Goal: Book appointment/travel/reservation

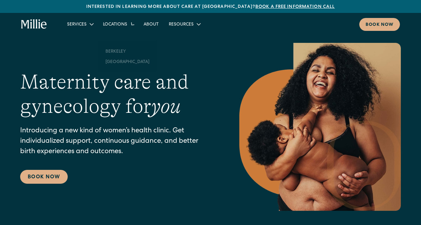
drag, startPoint x: 0, startPoint y: 0, endPoint x: 129, endPoint y: 23, distance: 131.4
click at [129, 23] on icon at bounding box center [132, 24] width 11 height 11
click at [129, 23] on icon at bounding box center [132, 24] width 8 height 8
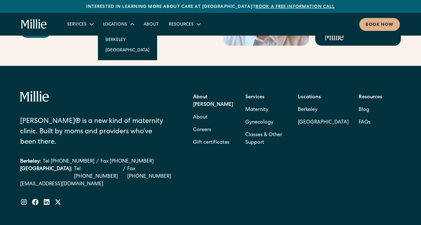
scroll to position [2545, 0]
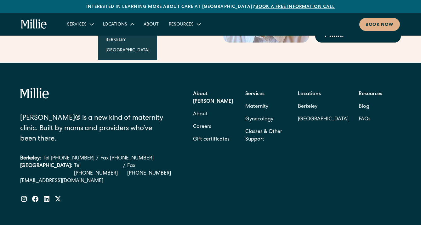
click at [307, 100] on link "Berkeley" at bounding box center [323, 106] width 51 height 13
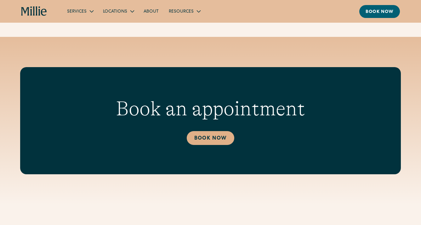
scroll to position [1234, 0]
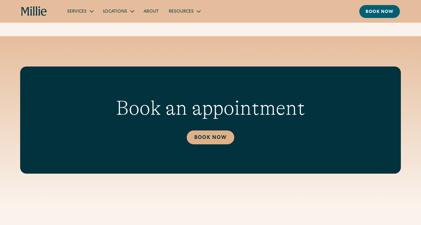
click at [218, 130] on link "Book Now" at bounding box center [211, 137] width 48 height 14
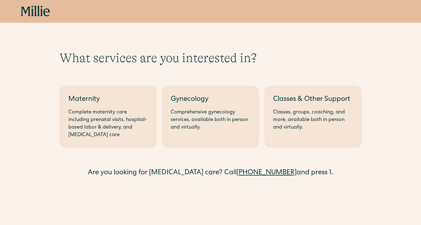
scroll to position [40, 0]
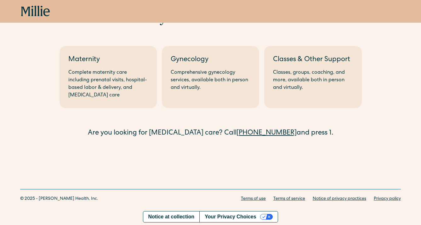
click at [88, 65] on div "Maternity" at bounding box center [108, 60] width 80 height 10
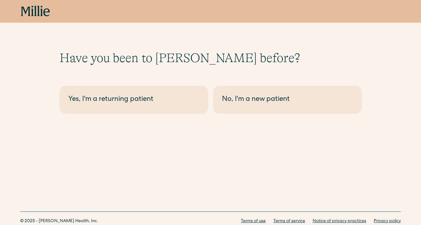
click at [308, 93] on link "No, I'm a new patient" at bounding box center [287, 100] width 149 height 28
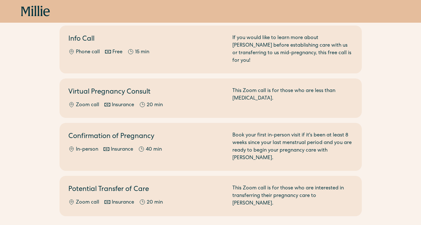
scroll to position [73, 0]
click at [291, 104] on link "Virtual Pregnancy Consult Zoom call Insurance 20 min This Zoom call is for thos…" at bounding box center [210, 97] width 302 height 39
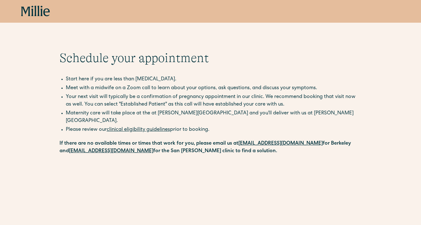
click at [36, 13] on icon at bounding box center [35, 11] width 29 height 11
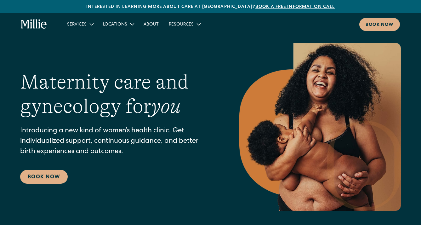
drag, startPoint x: 0, startPoint y: 0, endPoint x: 88, endPoint y: 26, distance: 91.4
click at [88, 26] on icon at bounding box center [92, 24] width 8 height 8
click at [85, 41] on link "Maternity" at bounding box center [98, 39] width 67 height 10
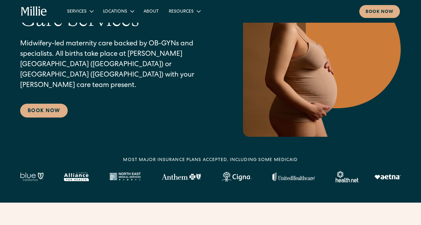
scroll to position [101, 0]
